Goal: Navigation & Orientation: Go to known website

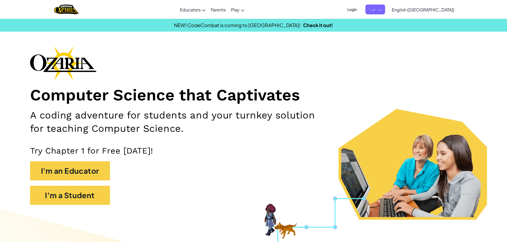
click at [360, 10] on span "Login" at bounding box center [352, 10] width 16 height 10
click at [388, 9] on ul "Login Sign Up" at bounding box center [364, 10] width 46 height 10
click at [360, 9] on span "Login" at bounding box center [352, 10] width 16 height 10
